Goal: Task Accomplishment & Management: Use online tool/utility

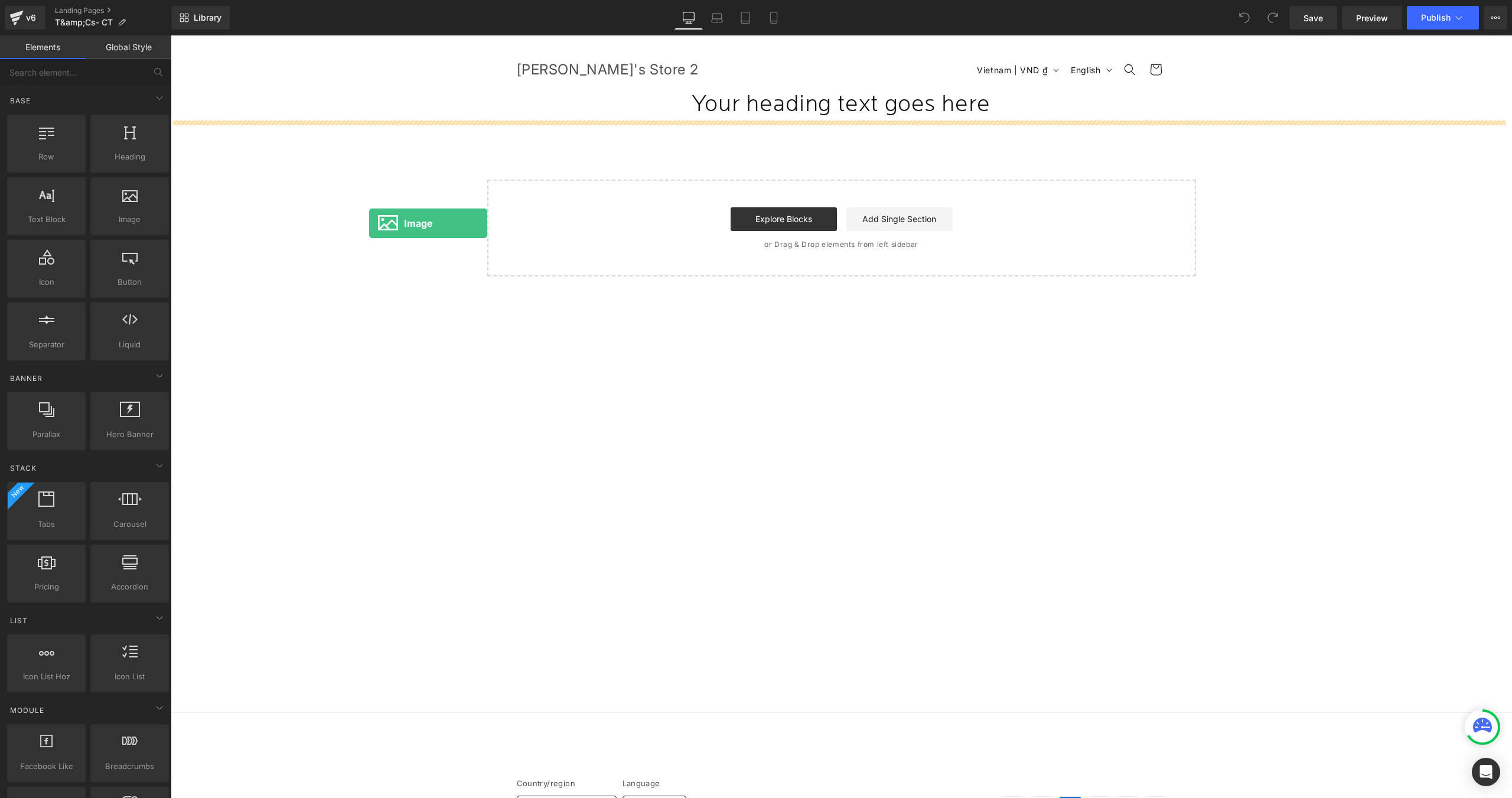
drag, startPoint x: 302, startPoint y: 250, endPoint x: 370, endPoint y: 223, distance: 73.2
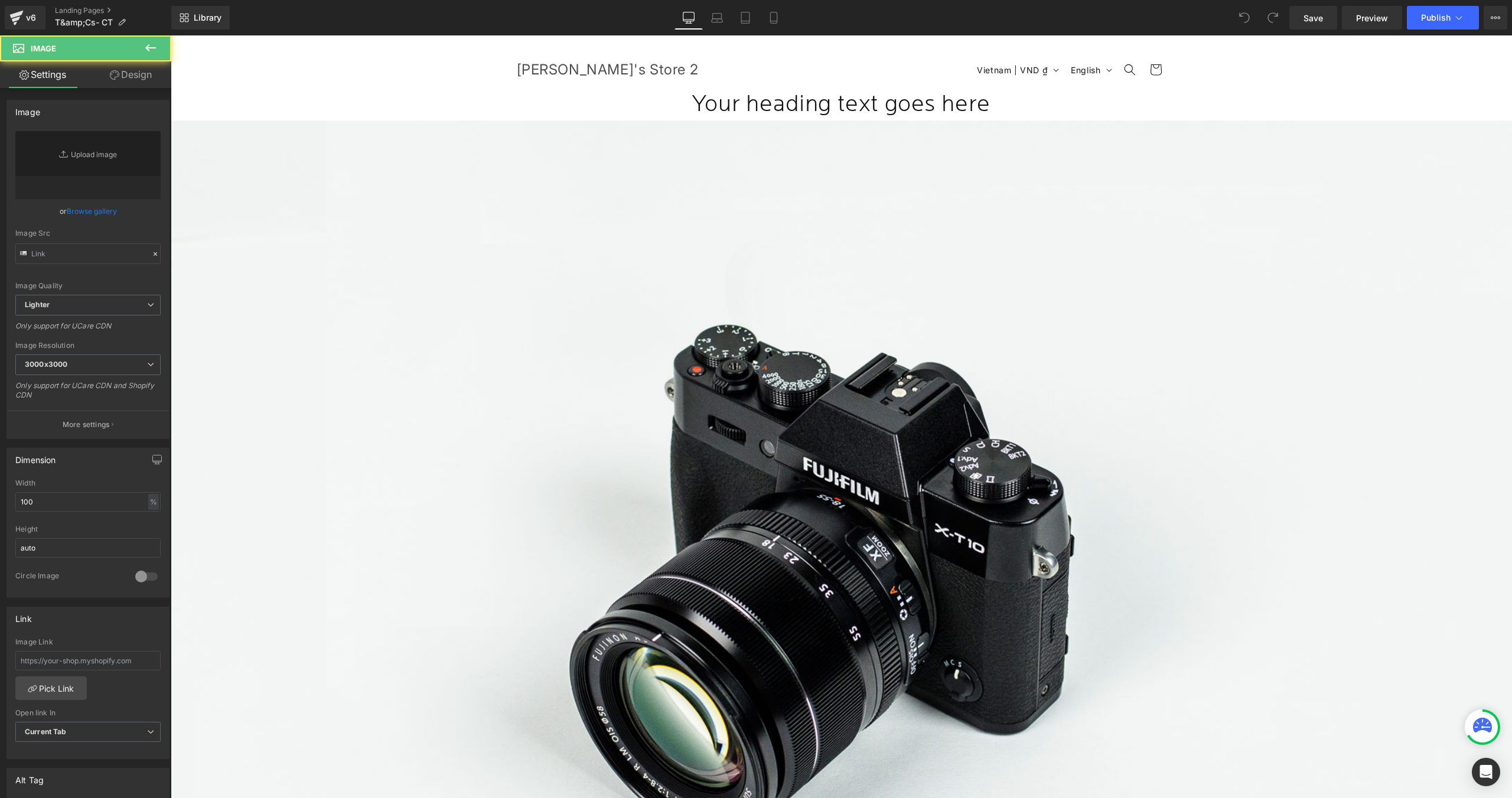
type input "//[DOMAIN_NAME][URL]"
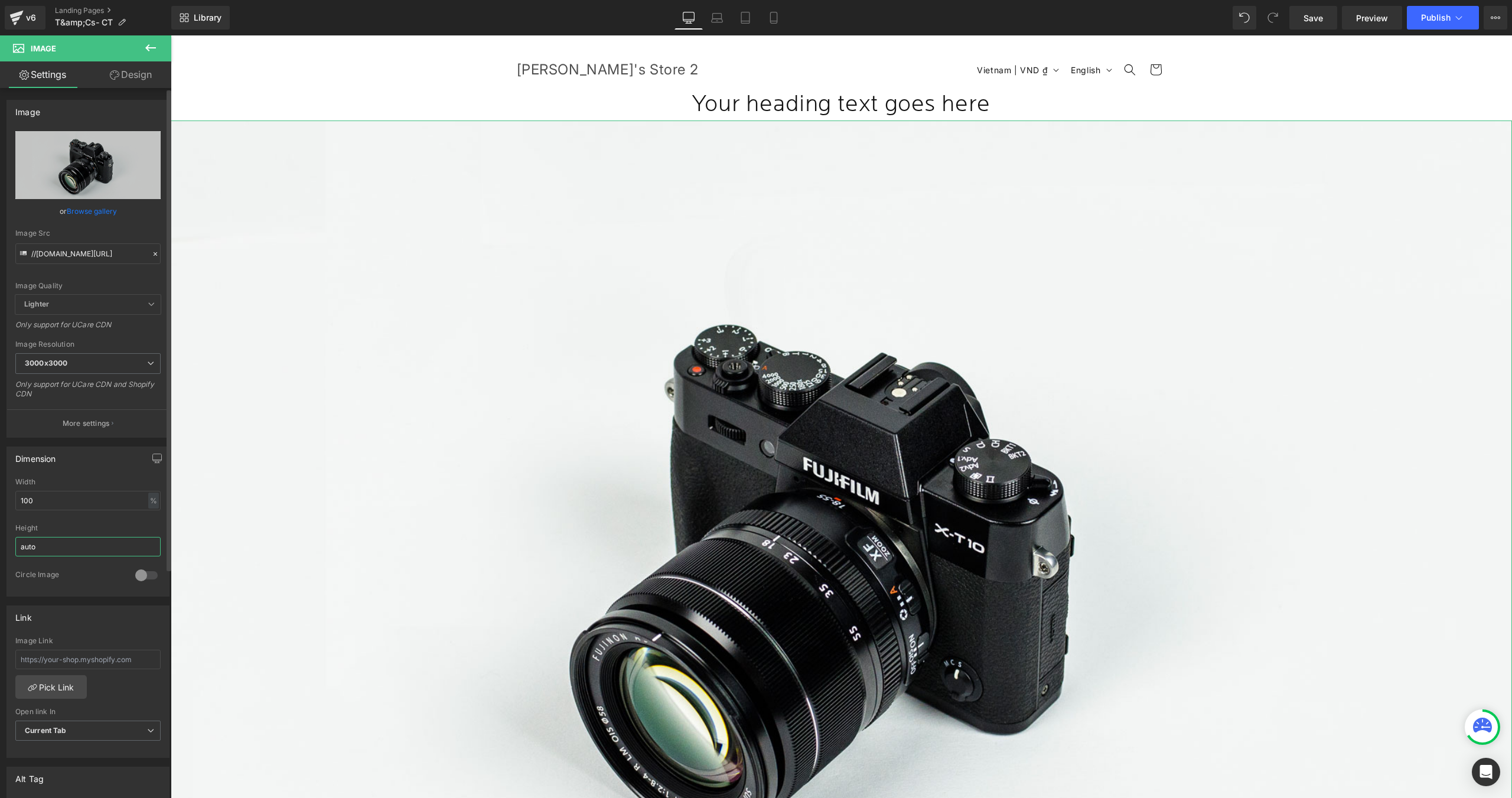
click at [63, 548] on input "auto" at bounding box center [87, 546] width 145 height 20
type input "a"
click at [65, 526] on div "Height" at bounding box center [87, 527] width 145 height 8
click at [1429, 21] on span "Publish" at bounding box center [1435, 17] width 30 height 9
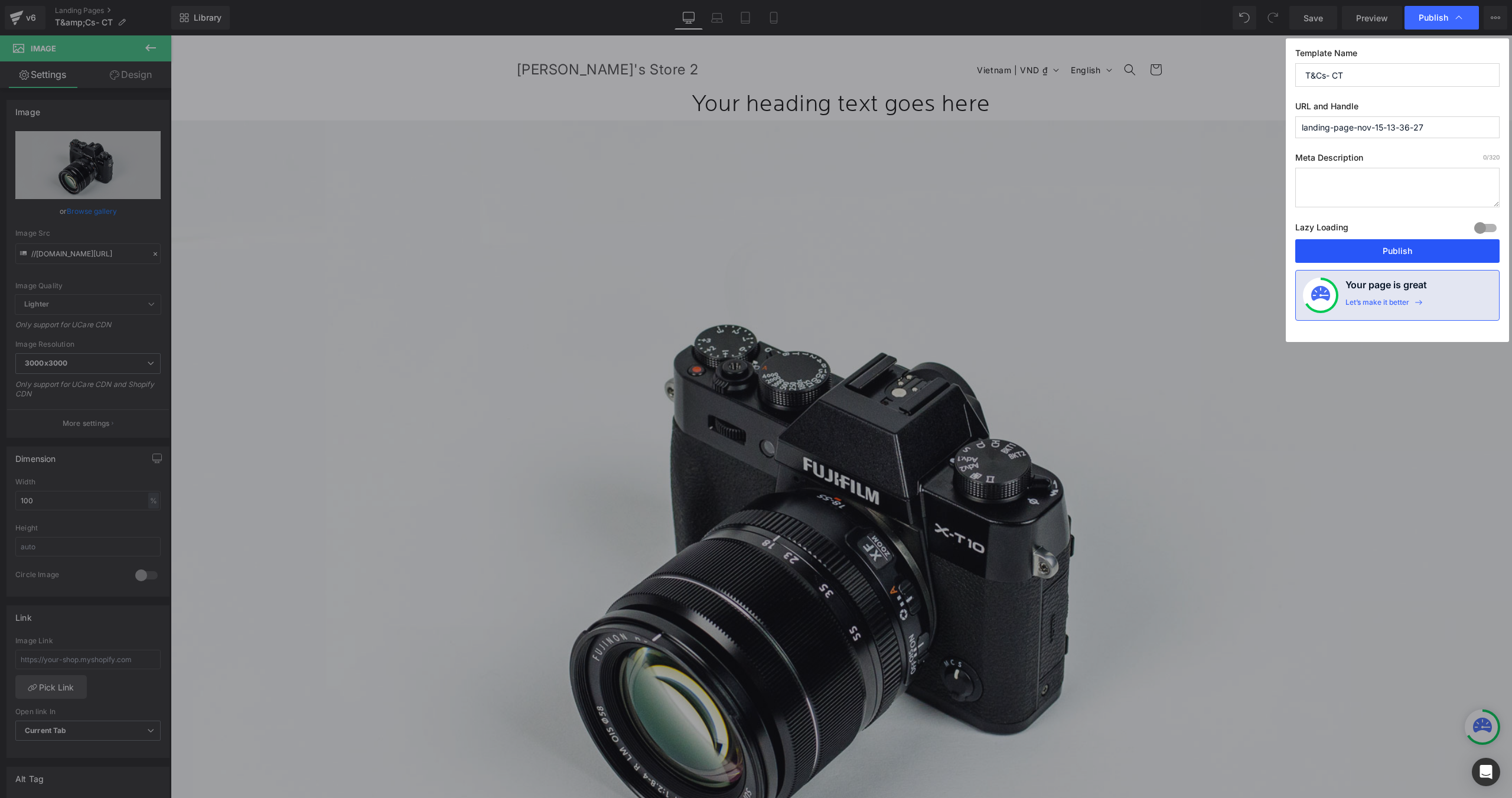
click at [1362, 254] on button "Publish" at bounding box center [1397, 251] width 204 height 24
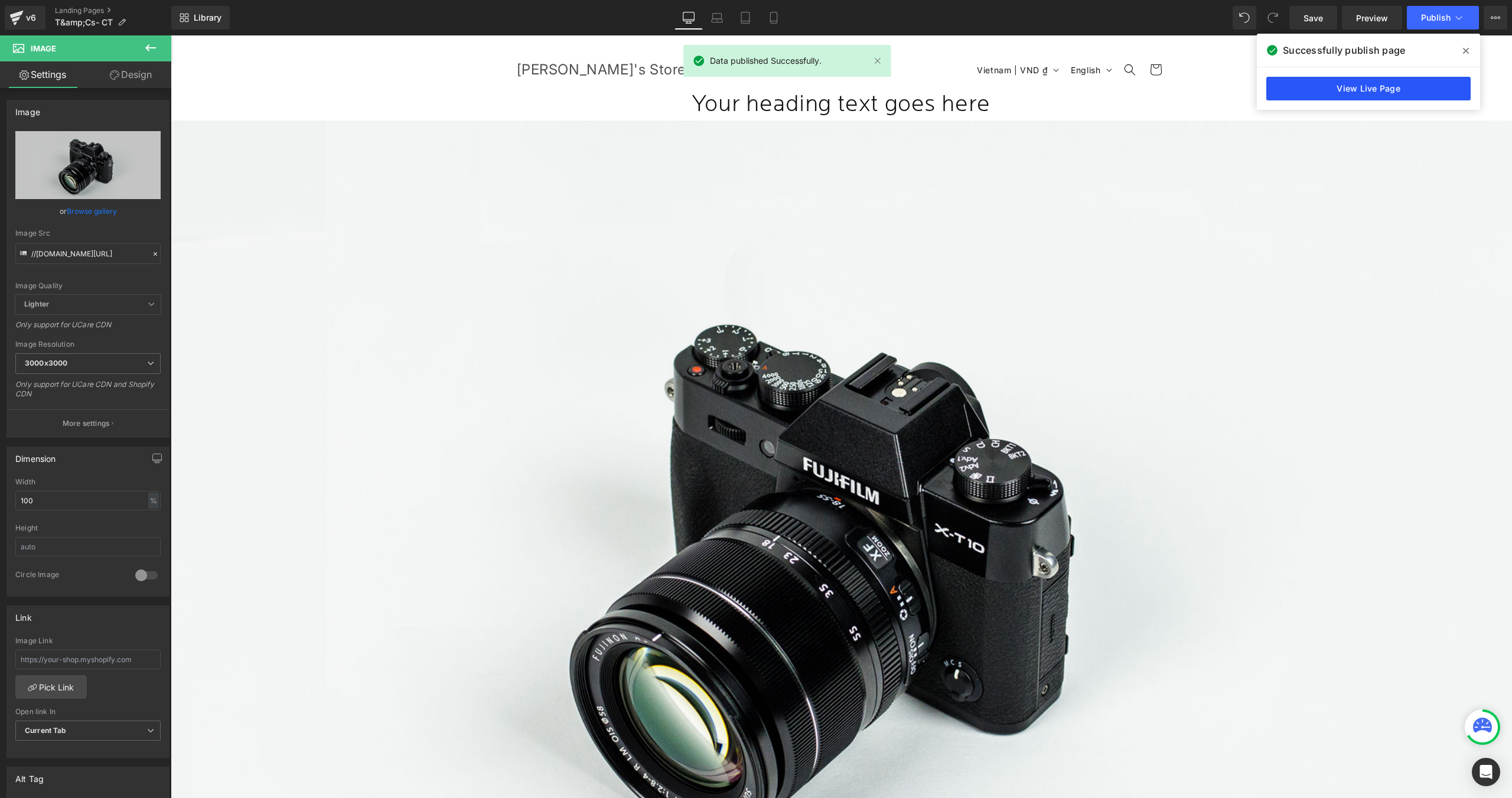
click at [1329, 84] on link "View Live Page" at bounding box center [1368, 88] width 204 height 24
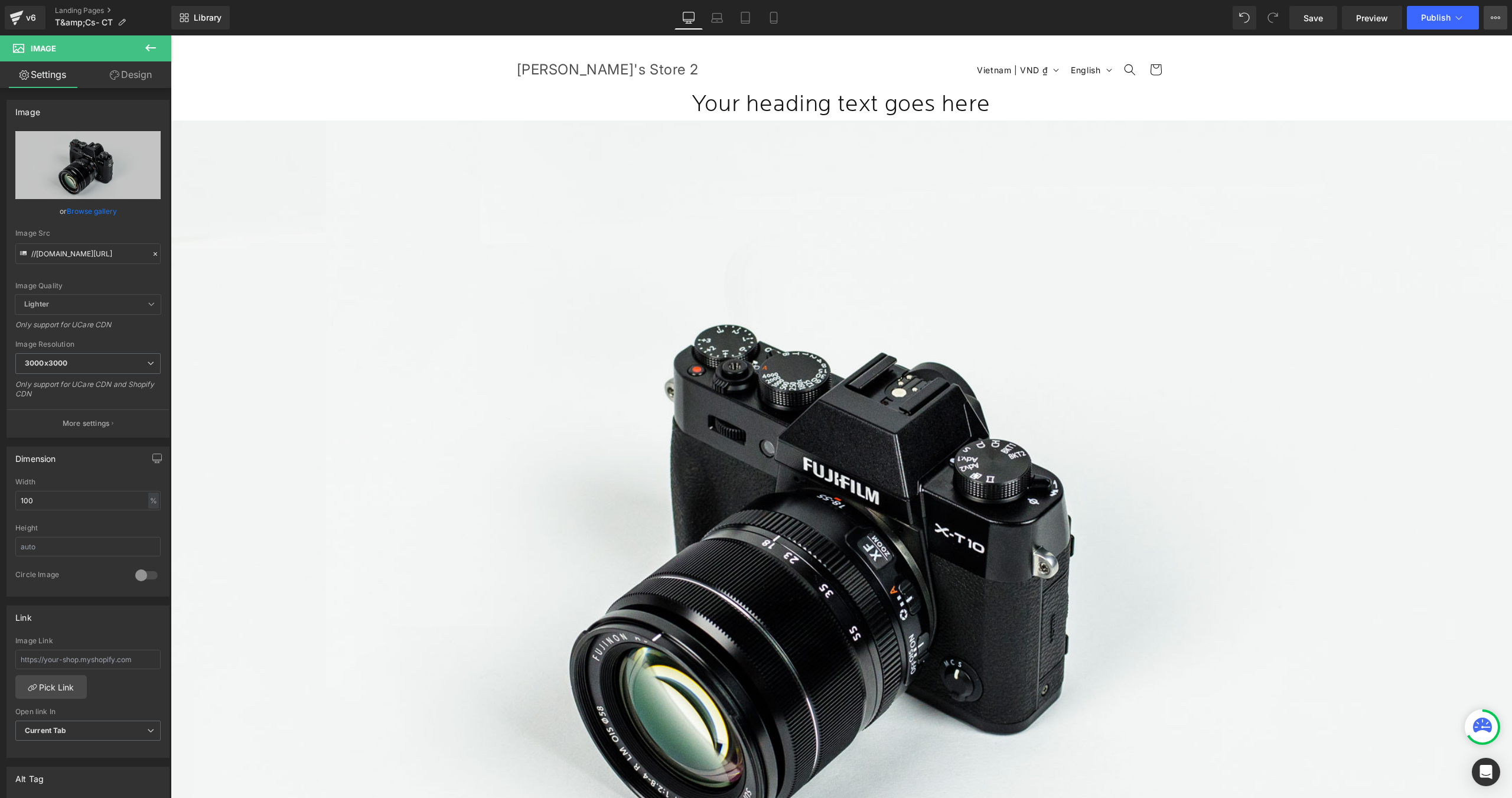
click at [1488, 21] on button "View Live Page View with current Template Save Template to Library Schedule Pub…" at bounding box center [1495, 17] width 24 height 24
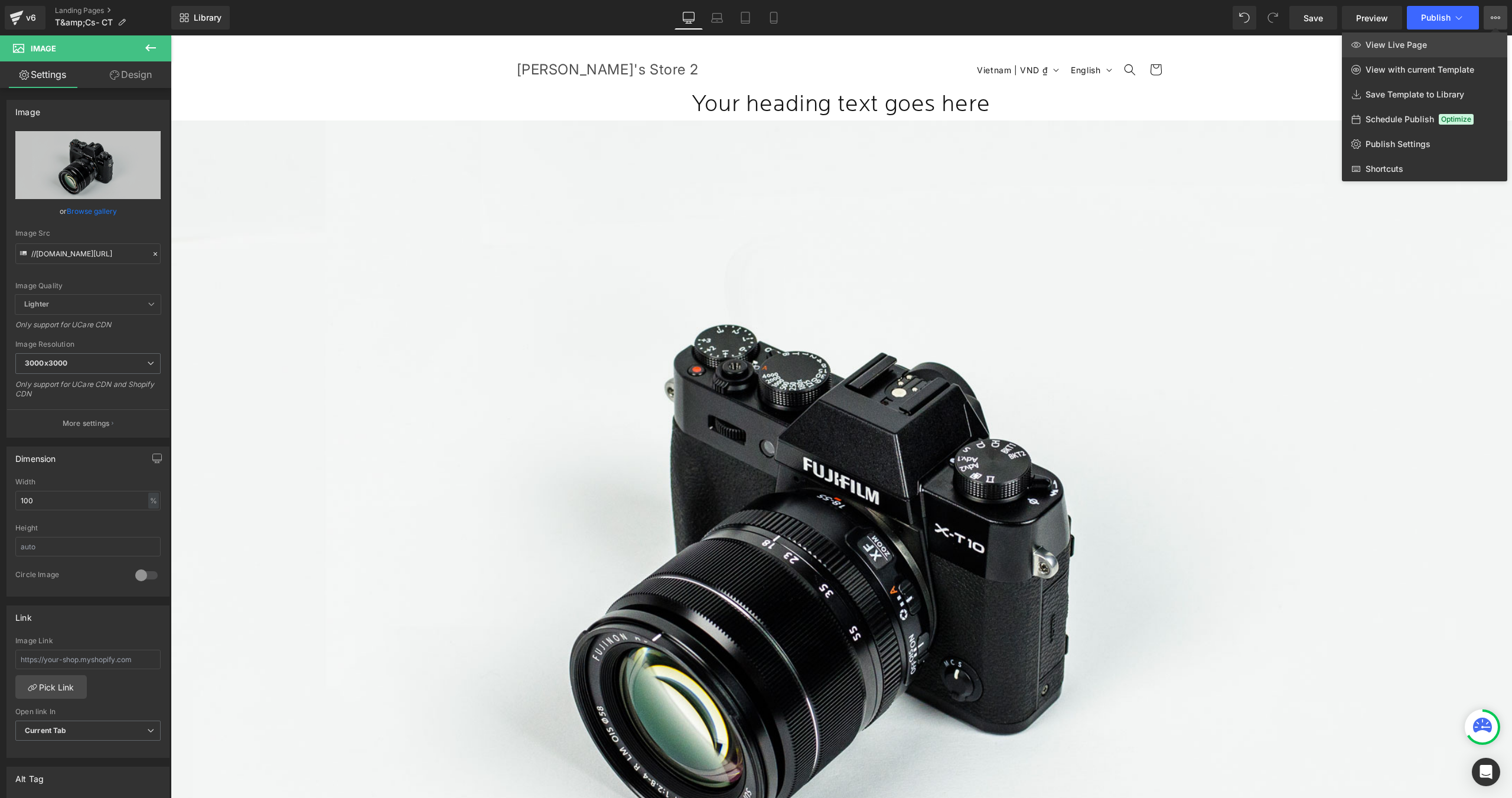
click at [1451, 46] on link "View Live Page" at bounding box center [1425, 45] width 166 height 25
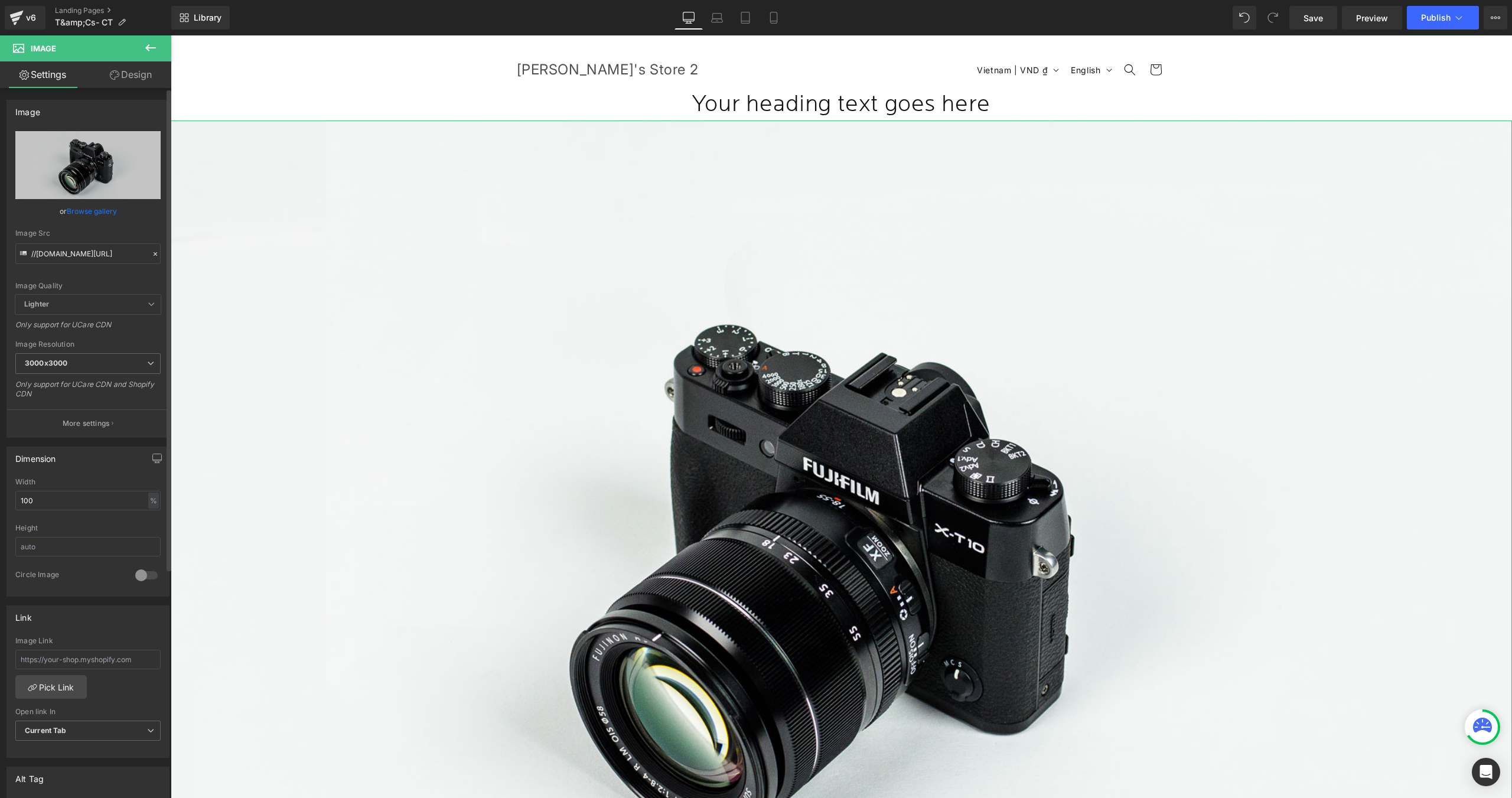
click at [59, 527] on div "Height" at bounding box center [87, 527] width 145 height 8
click at [1497, 23] on button "View Live Page View with current Template Save Template to Library Schedule Pub…" at bounding box center [1495, 17] width 24 height 24
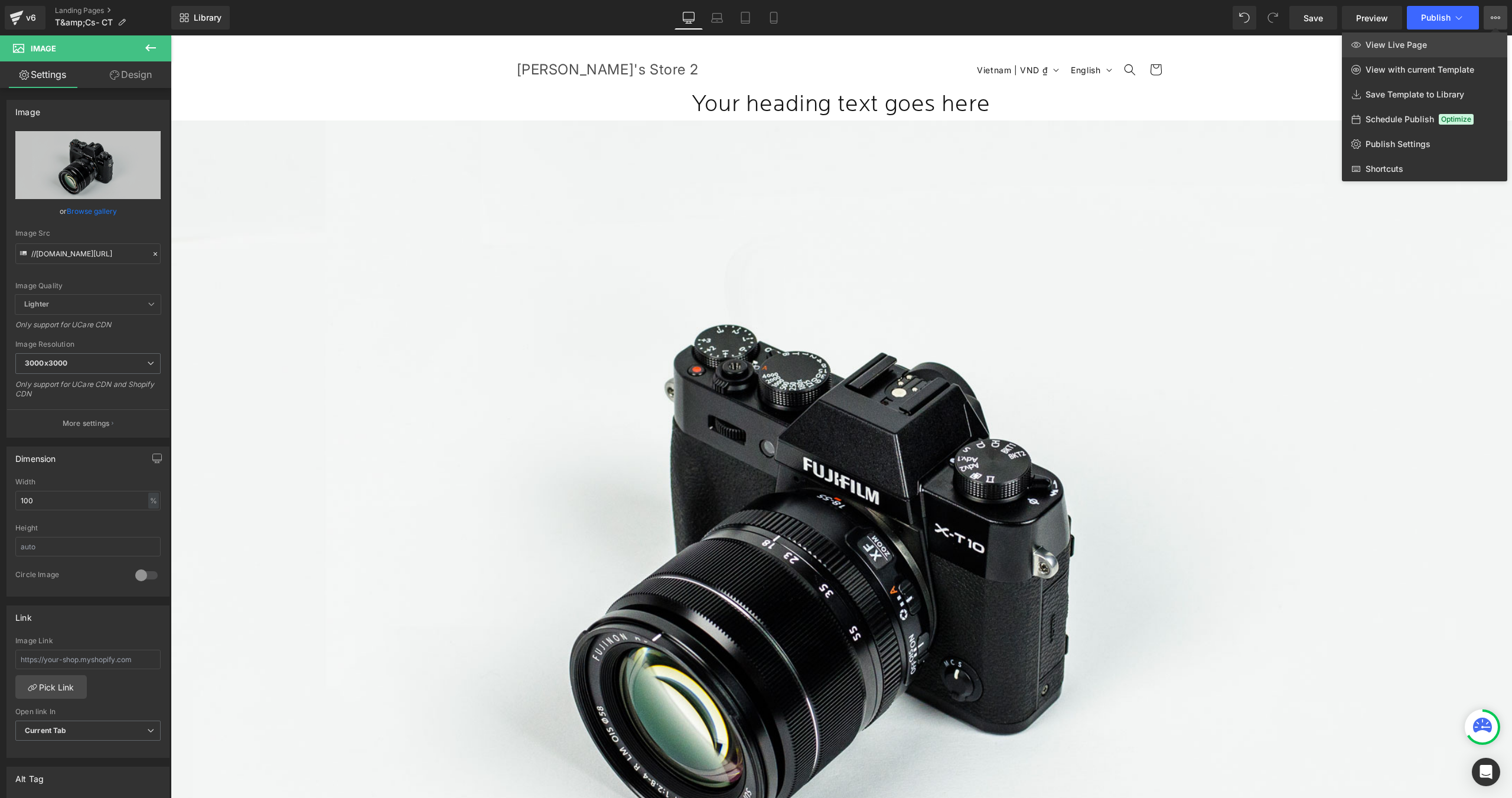
click at [1464, 43] on link "View Live Page" at bounding box center [1425, 45] width 166 height 25
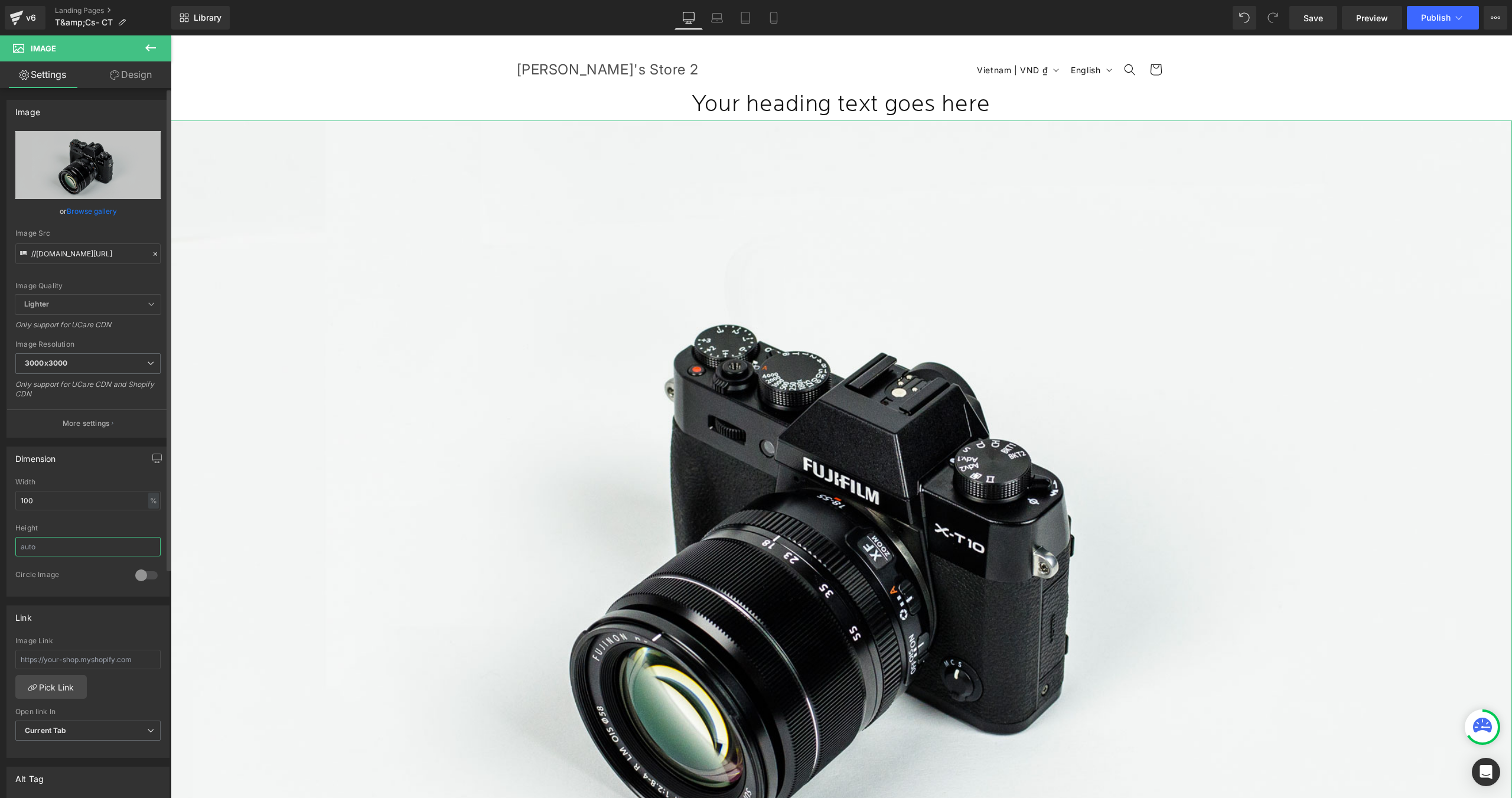
click at [81, 542] on input "text" at bounding box center [87, 546] width 145 height 20
type input "auto"
click at [75, 600] on div "Link Image Link Pick Link Current Tab New Tab Open link In Current Tab Current …" at bounding box center [88, 677] width 176 height 162
